Goal: Navigation & Orientation: Find specific page/section

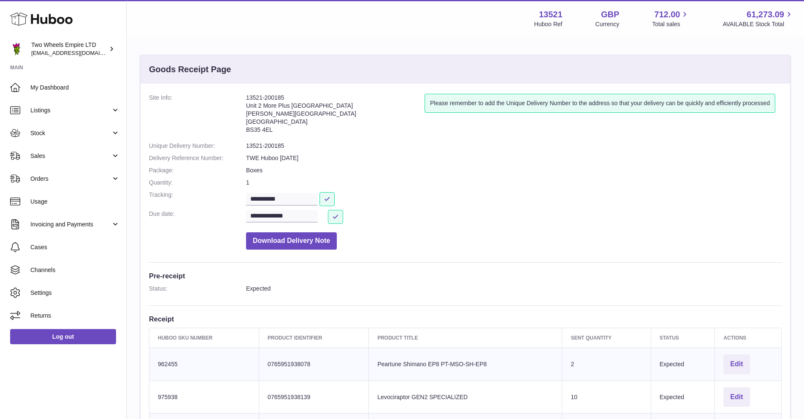
click at [30, 19] on icon at bounding box center [41, 19] width 62 height 17
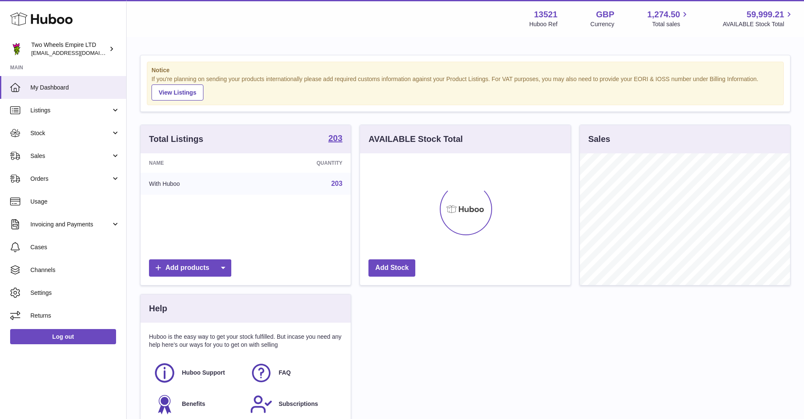
scroll to position [132, 211]
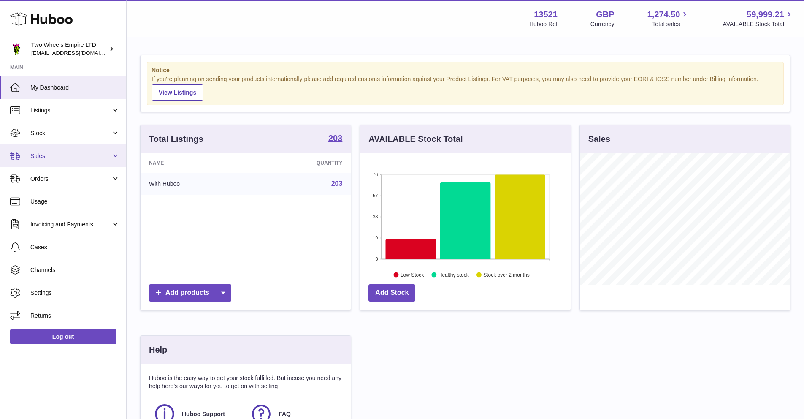
click at [61, 153] on span "Sales" at bounding box center [70, 156] width 81 height 8
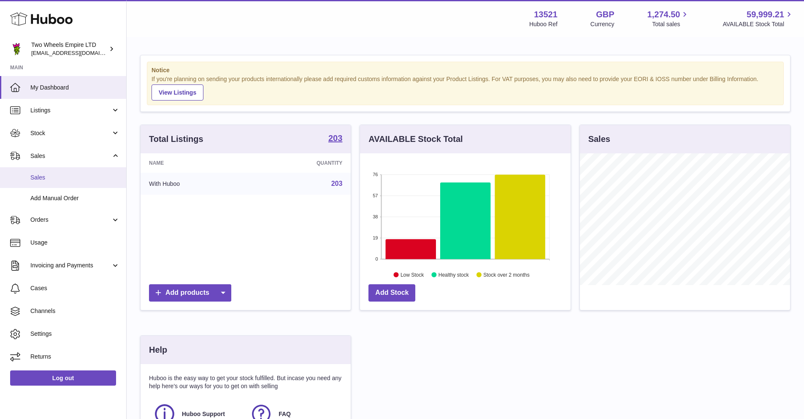
click at [58, 179] on span "Sales" at bounding box center [74, 177] width 89 height 8
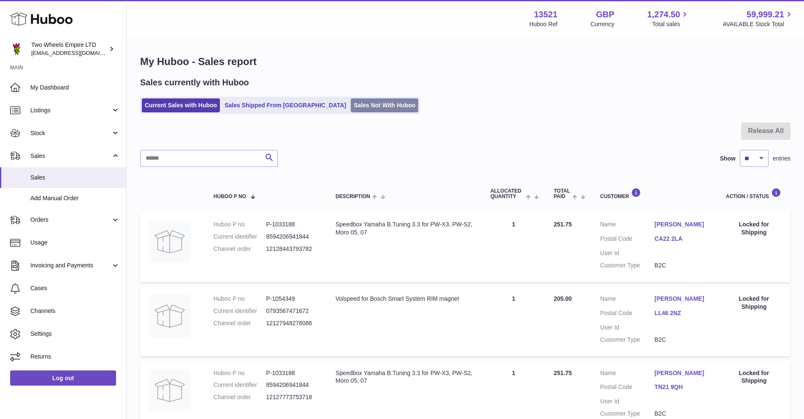
click at [351, 101] on link "Sales Not With Huboo" at bounding box center [385, 105] width 68 height 14
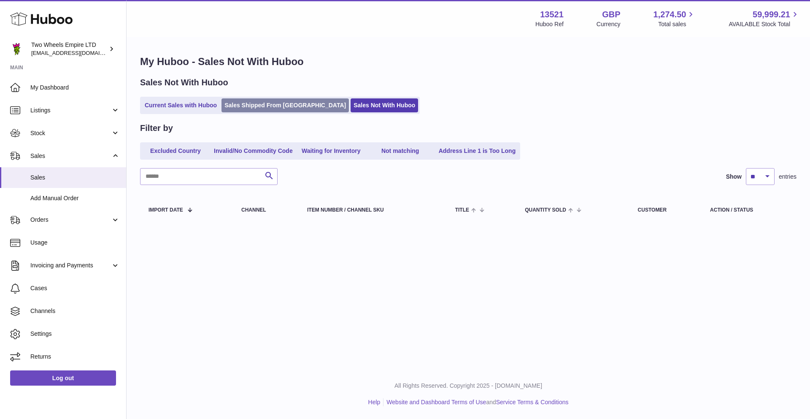
click at [269, 108] on link "Sales Shipped From [GEOGRAPHIC_DATA]" at bounding box center [285, 105] width 127 height 14
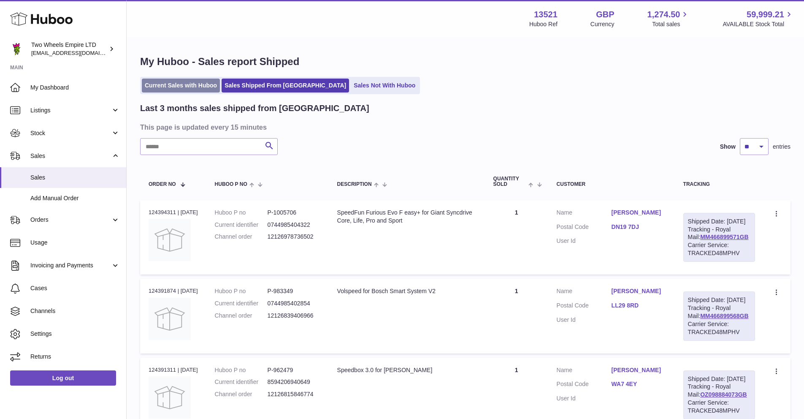
click at [189, 87] on link "Current Sales with Huboo" at bounding box center [181, 85] width 78 height 14
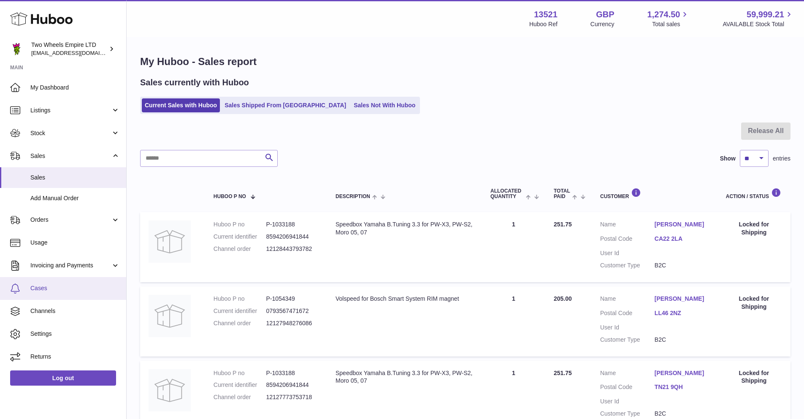
click at [40, 289] on span "Cases" at bounding box center [74, 288] width 89 height 8
